Goal: Use online tool/utility: Utilize a website feature to perform a specific function

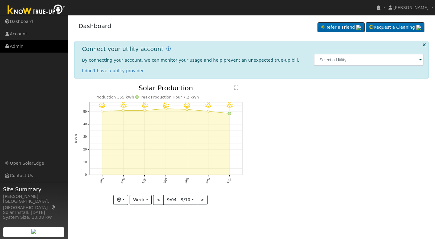
click at [22, 48] on link "Admin" at bounding box center [34, 46] width 68 height 12
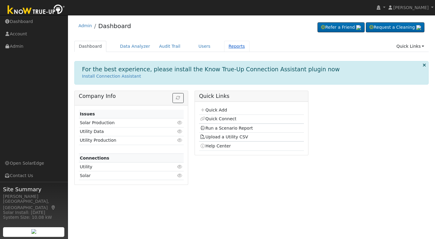
click at [226, 45] on link "Reports" at bounding box center [236, 46] width 25 height 11
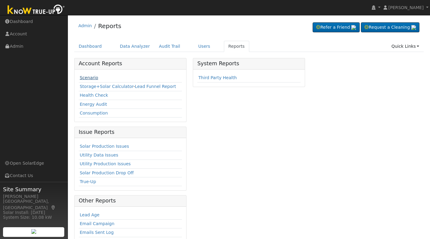
click at [89, 77] on link "Scenario" at bounding box center [89, 77] width 18 height 5
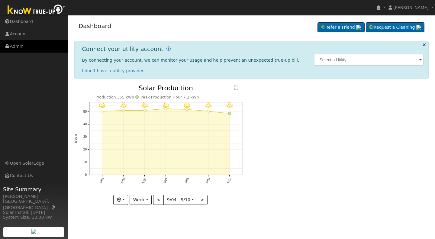
click at [18, 46] on link "Admin" at bounding box center [34, 46] width 68 height 12
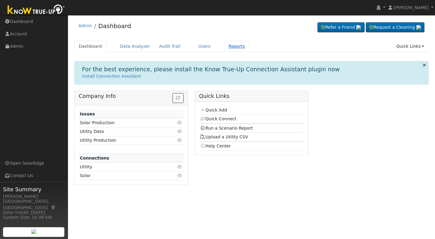
click at [225, 46] on link "Reports" at bounding box center [236, 46] width 25 height 11
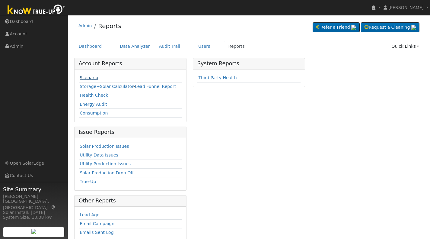
click at [87, 76] on link "Scenario" at bounding box center [89, 77] width 18 height 5
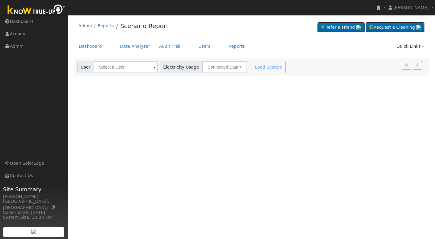
click at [153, 68] on span at bounding box center [154, 67] width 2 height 7
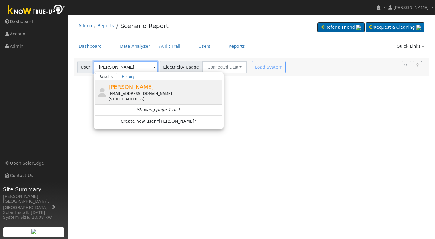
type input "[PERSON_NAME]"
click at [119, 92] on div "[EMAIL_ADDRESS][DOMAIN_NAME]" at bounding box center [164, 93] width 112 height 5
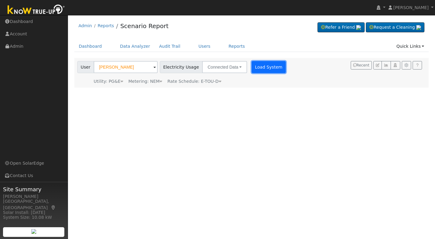
click at [262, 66] on button "Load System" at bounding box center [268, 67] width 34 height 12
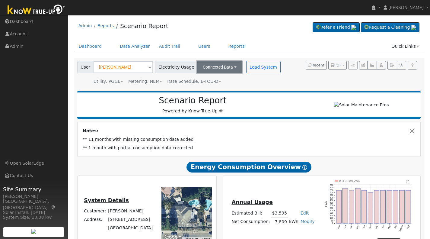
click at [226, 63] on button "Connected Data" at bounding box center [219, 67] width 45 height 12
click at [218, 89] on link "Estimated Data" at bounding box center [220, 89] width 43 height 8
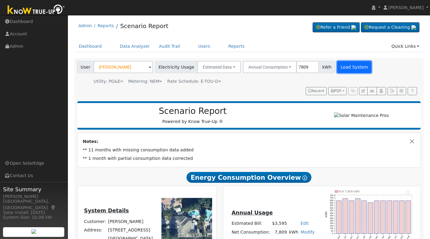
click at [347, 67] on button "Load System" at bounding box center [354, 67] width 34 height 12
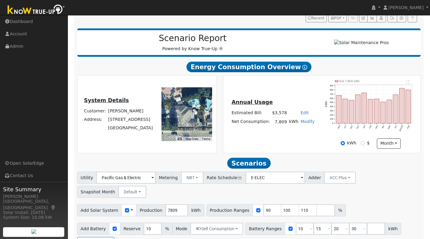
scroll to position [78, 0]
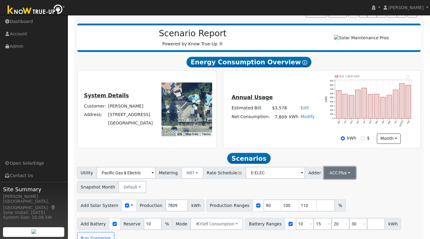
click at [332, 174] on button "ACC Plus" at bounding box center [340, 173] width 32 height 12
click at [318, 207] on link "SB-535" at bounding box center [332, 203] width 42 height 8
click at [317, 207] on input "number" at bounding box center [326, 205] width 18 height 12
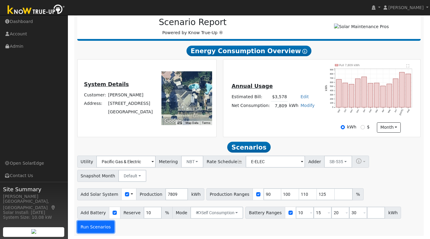
click at [93, 224] on button "Run Scenarios" at bounding box center [95, 227] width 37 height 12
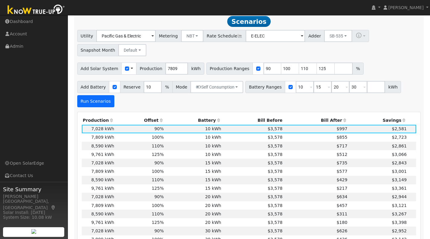
scroll to position [215, 0]
drag, startPoint x: 311, startPoint y: 70, endPoint x: 315, endPoint y: 70, distance: 3.3
click at [317, 70] on input "125" at bounding box center [326, 68] width 18 height 12
click at [85, 102] on button "Run Scenarios" at bounding box center [95, 101] width 37 height 12
drag, startPoint x: 311, startPoint y: 72, endPoint x: 315, endPoint y: 73, distance: 3.7
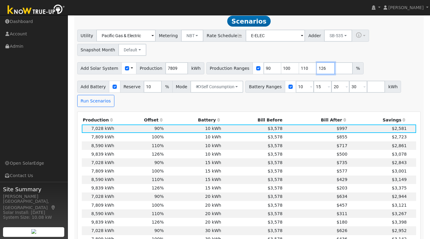
click at [317, 73] on input "126" at bounding box center [326, 68] width 18 height 12
type input "129"
click at [99, 104] on button "Run Scenarios" at bounding box center [95, 101] width 37 height 12
click at [117, 224] on td "129%" at bounding box center [140, 222] width 50 height 8
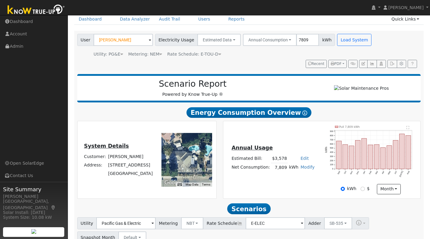
scroll to position [0, 0]
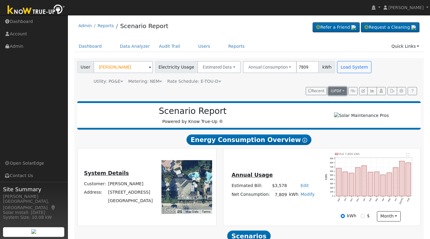
click at [336, 92] on span "PDF" at bounding box center [336, 91] width 11 height 4
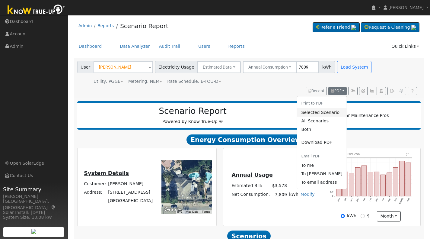
click at [314, 113] on link "Selected Scenario" at bounding box center [321, 112] width 49 height 8
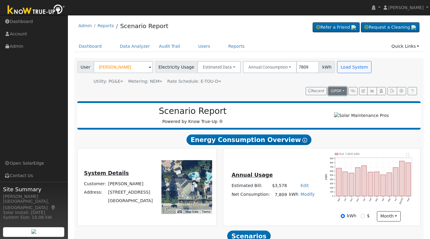
click at [340, 90] on span "PDF" at bounding box center [336, 91] width 11 height 4
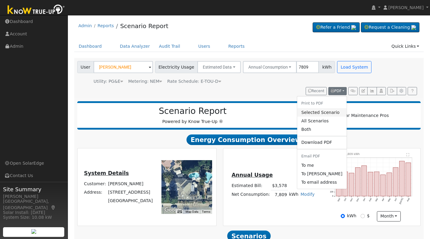
click at [310, 113] on link "Selected Scenario" at bounding box center [321, 112] width 49 height 8
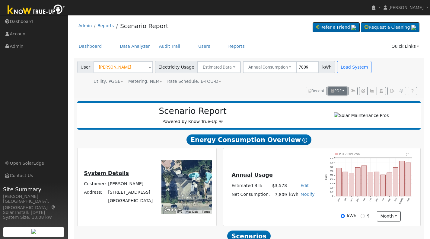
click at [337, 92] on span "PDF" at bounding box center [336, 91] width 11 height 4
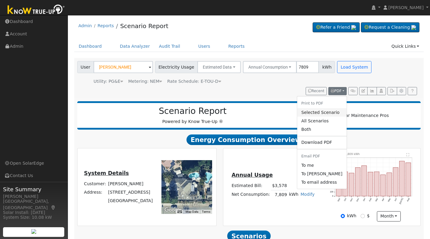
click at [314, 113] on link "Selected Scenario" at bounding box center [321, 112] width 49 height 8
